Goal: Obtain resource: Obtain resource

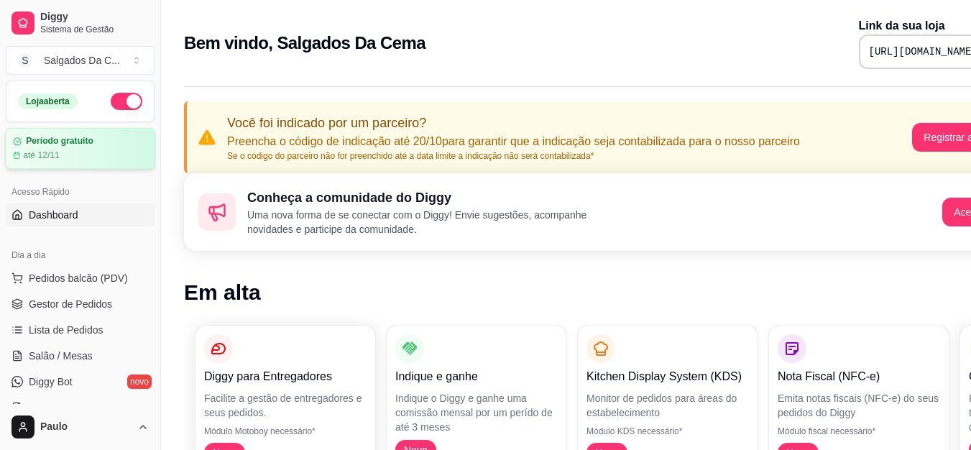
click at [68, 139] on article "Período gratuito" at bounding box center [60, 141] width 68 height 11
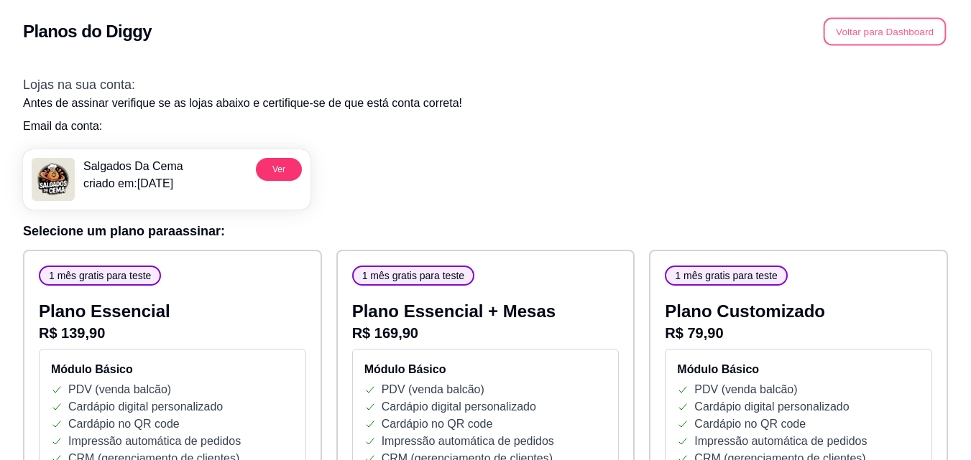
click at [856, 32] on button "Voltar para Dashboard" at bounding box center [884, 32] width 123 height 28
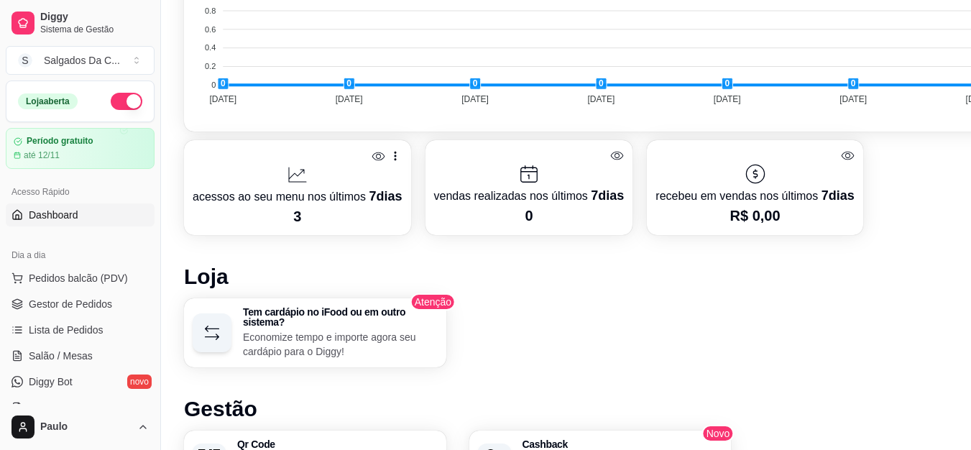
scroll to position [1004, 0]
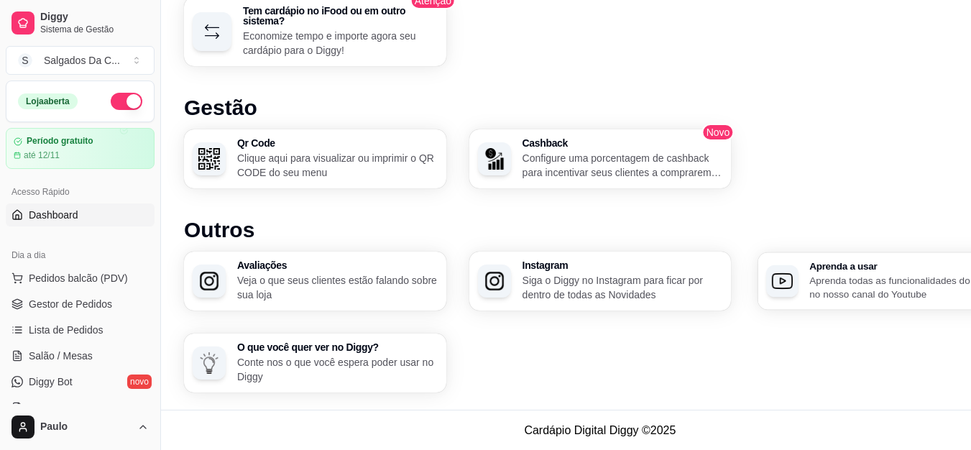
click at [847, 275] on p "Aprenda todas as funcionalidades do Diggy no nosso canal do Youtube" at bounding box center [906, 287] width 194 height 28
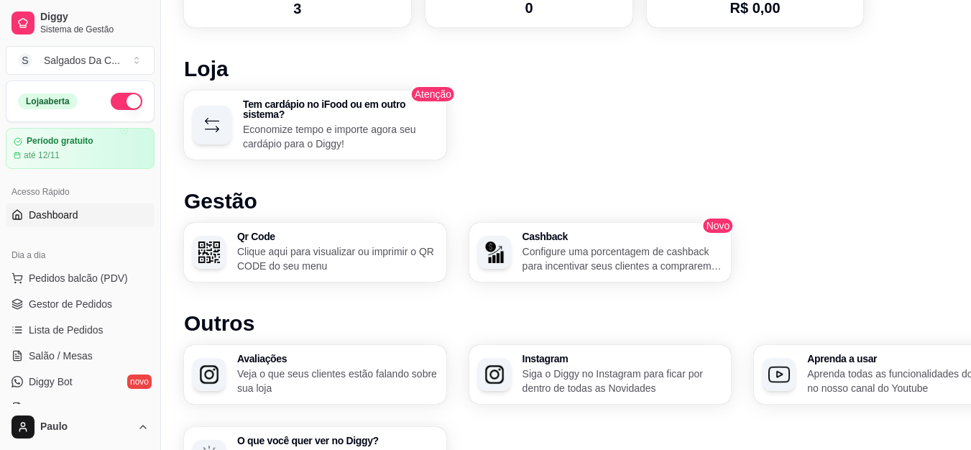
scroll to position [897, 0]
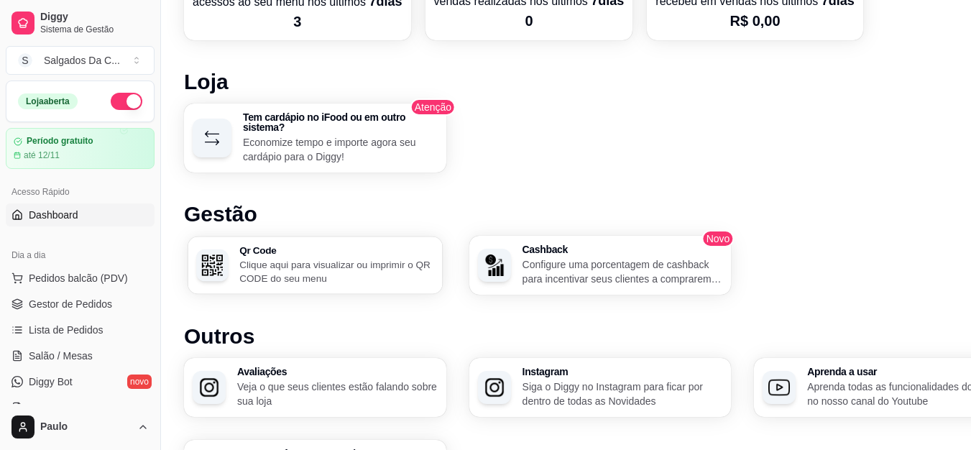
click at [335, 257] on p "Clique aqui para visualizar ou imprimir o QR CODE do seu menu" at bounding box center [336, 271] width 194 height 28
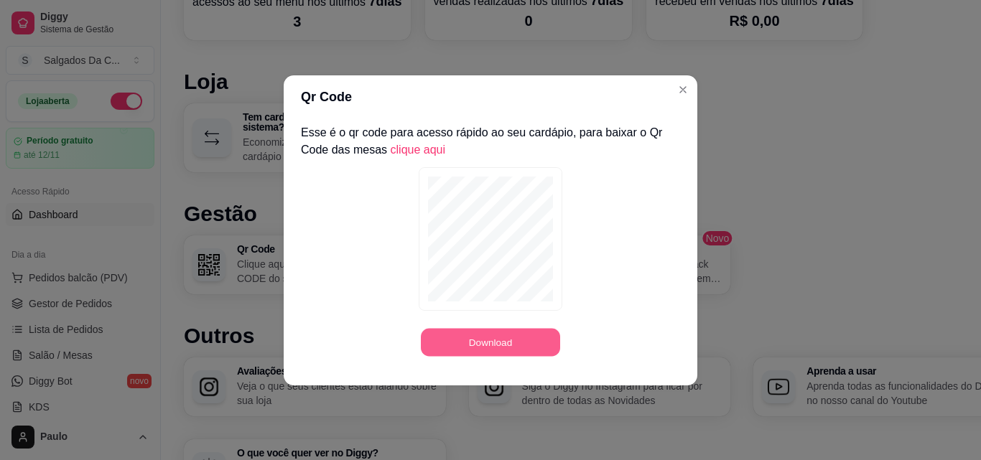
click at [514, 341] on button "Download" at bounding box center [490, 342] width 139 height 28
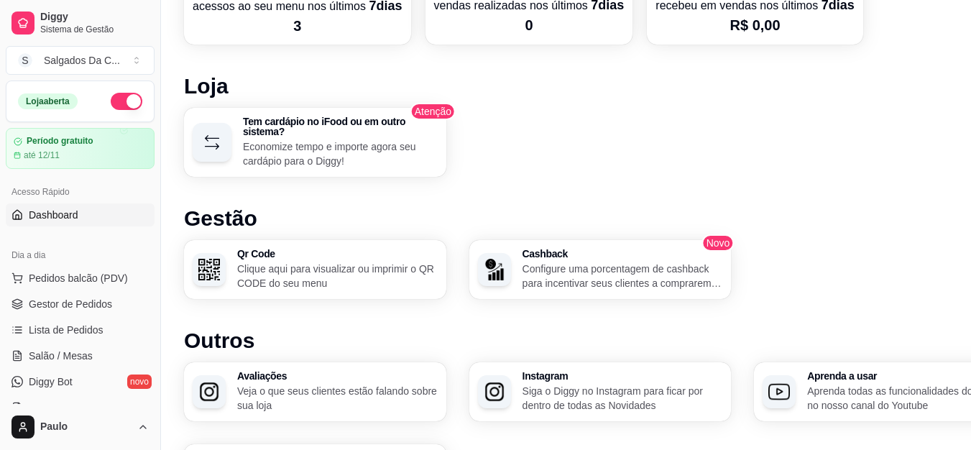
scroll to position [888, 0]
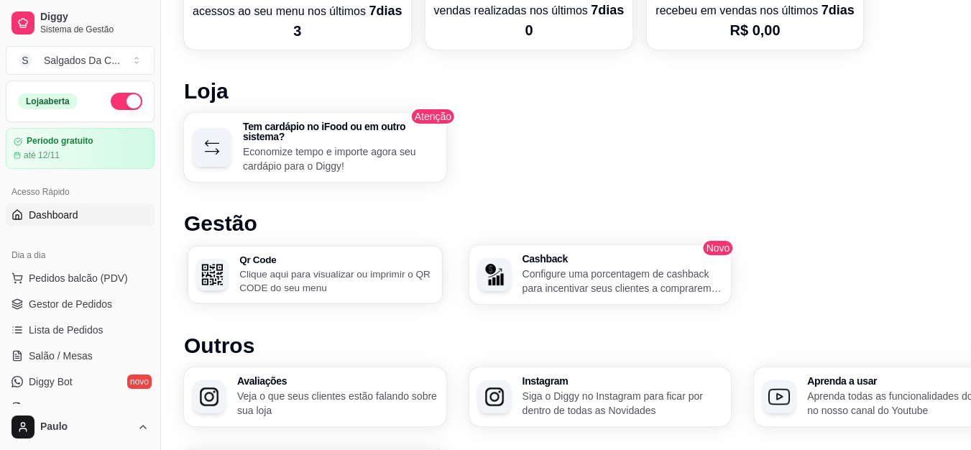
click at [328, 269] on p "Clique aqui para visualizar ou imprimir o QR CODE do seu menu" at bounding box center [336, 281] width 194 height 28
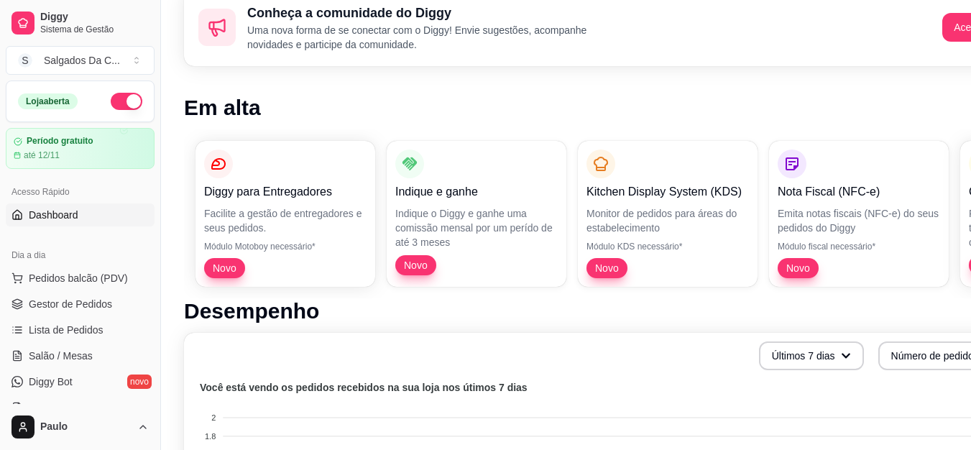
scroll to position [0, 0]
